Goal: Navigation & Orientation: Find specific page/section

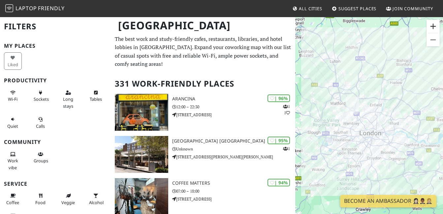
click at [434, 29] on button "Zoom in" at bounding box center [432, 26] width 13 height 13
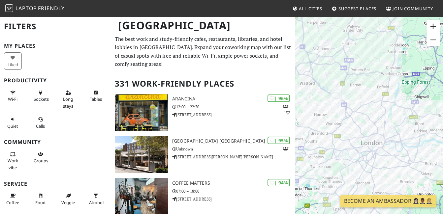
click at [434, 29] on button "Zoom in" at bounding box center [432, 26] width 13 height 13
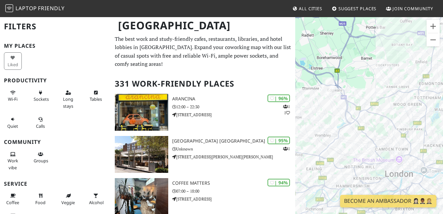
drag, startPoint x: 333, startPoint y: 57, endPoint x: 359, endPoint y: 69, distance: 28.2
click at [359, 69] on div "To navigate, press the arrow keys." at bounding box center [369, 123] width 148 height 214
click at [435, 24] on button "Zoom in" at bounding box center [432, 26] width 13 height 13
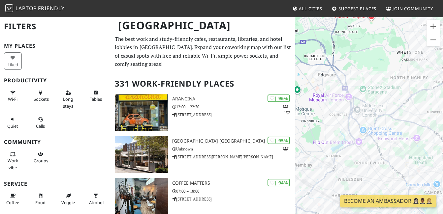
drag, startPoint x: 342, startPoint y: 48, endPoint x: 374, endPoint y: 72, distance: 40.2
click at [374, 72] on div "To navigate, press the arrow keys." at bounding box center [369, 123] width 148 height 214
click at [357, 110] on div "To navigate, press the arrow keys. Hendon Library" at bounding box center [369, 123] width 148 height 214
click at [358, 108] on div "To navigate, press the arrow keys. Hendon Library Hendon Library" at bounding box center [369, 123] width 148 height 214
click at [359, 94] on link "[GEOGRAPHIC_DATA]" at bounding box center [358, 94] width 40 height 5
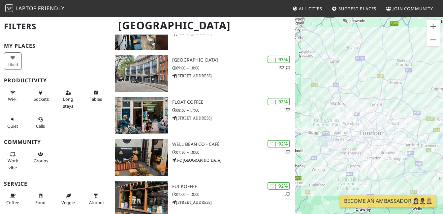
scroll to position [189, 0]
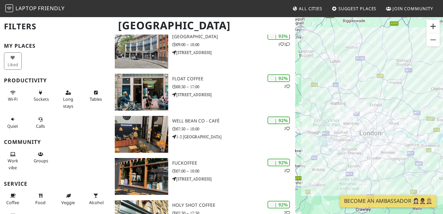
click at [433, 28] on button "Zoom in" at bounding box center [432, 26] width 13 height 13
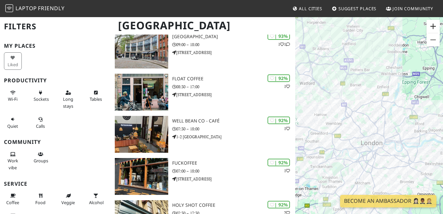
click at [433, 28] on button "Zoom in" at bounding box center [432, 26] width 13 height 13
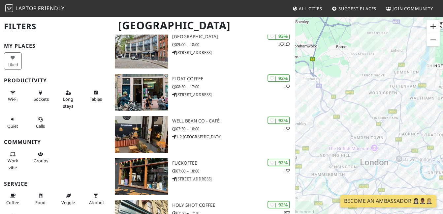
click at [433, 28] on button "Zoom in" at bounding box center [432, 26] width 13 height 13
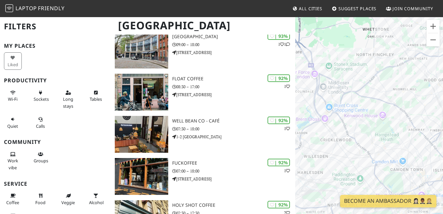
drag, startPoint x: 387, startPoint y: 34, endPoint x: 429, endPoint y: 52, distance: 45.8
click at [429, 52] on div "To navigate, press the arrow keys." at bounding box center [369, 123] width 148 height 214
click at [431, 25] on button "Zoom in" at bounding box center [432, 26] width 13 height 13
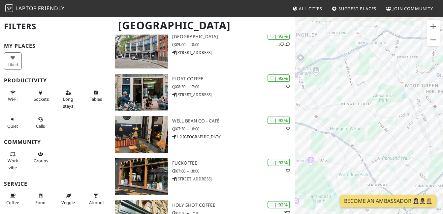
drag, startPoint x: 415, startPoint y: 72, endPoint x: 319, endPoint y: 122, distance: 108.0
click at [319, 122] on div "To navigate, press the arrow keys." at bounding box center [369, 123] width 148 height 214
click at [436, 27] on button "Zoom in" at bounding box center [432, 26] width 13 height 13
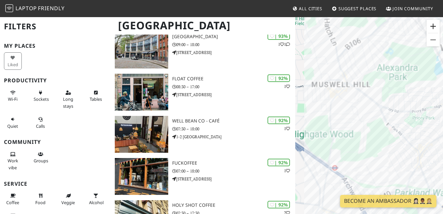
click at [436, 27] on button "Zoom in" at bounding box center [432, 26] width 13 height 13
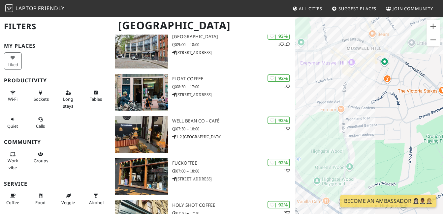
drag, startPoint x: 377, startPoint y: 57, endPoint x: 430, endPoint y: 60, distance: 53.5
click at [430, 60] on div "To navigate, press the arrow keys." at bounding box center [369, 123] width 148 height 214
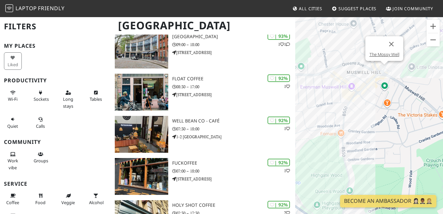
click at [383, 68] on div "To navigate, press the arrow keys. The Mossy Well" at bounding box center [369, 123] width 148 height 214
click at [386, 55] on link "The Mossy Well" at bounding box center [384, 54] width 30 height 5
